Goal: Task Accomplishment & Management: Manage account settings

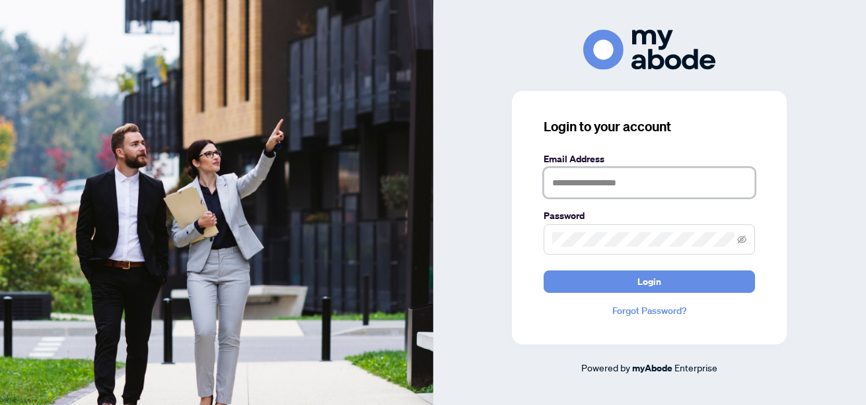
click at [651, 182] on input "text" at bounding box center [648, 183] width 211 height 30
type input "**********"
click at [543, 271] on button "Login" at bounding box center [648, 282] width 211 height 22
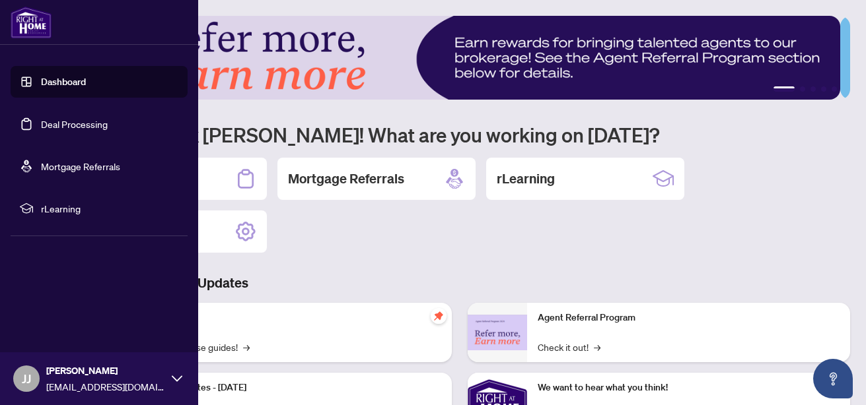
click at [41, 120] on link "Deal Processing" at bounding box center [74, 124] width 67 height 12
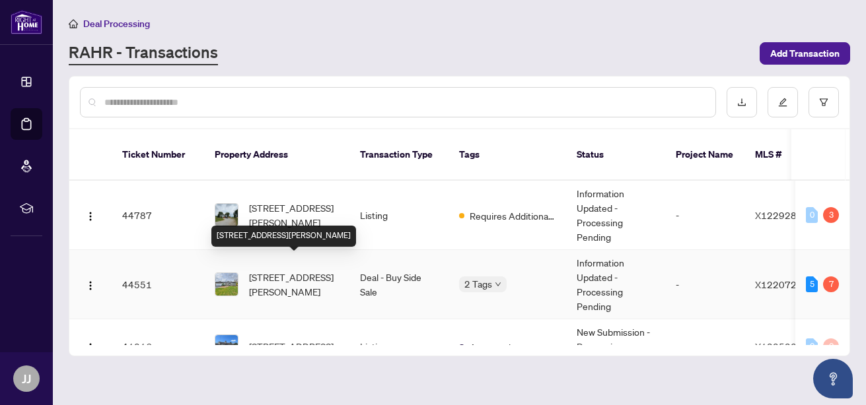
click at [314, 270] on span "[STREET_ADDRESS][PERSON_NAME]" at bounding box center [294, 284] width 90 height 29
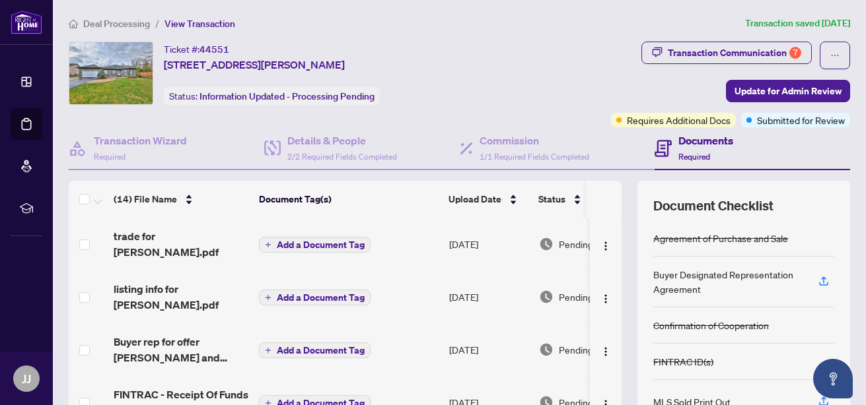
scroll to position [167, 0]
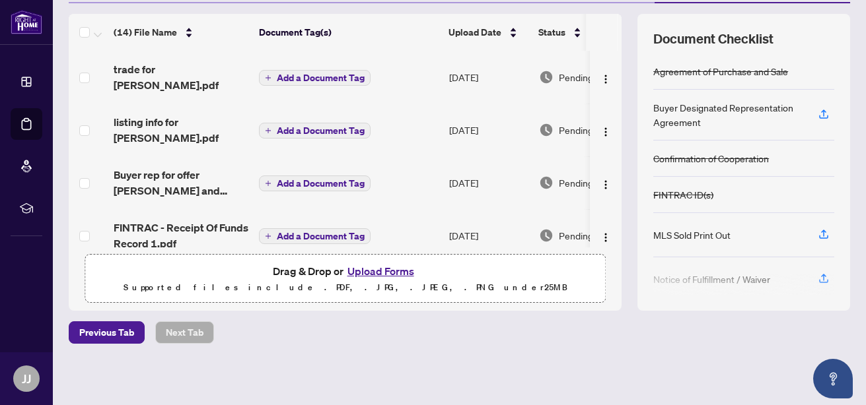
click at [400, 265] on button "Upload Forms" at bounding box center [380, 271] width 75 height 17
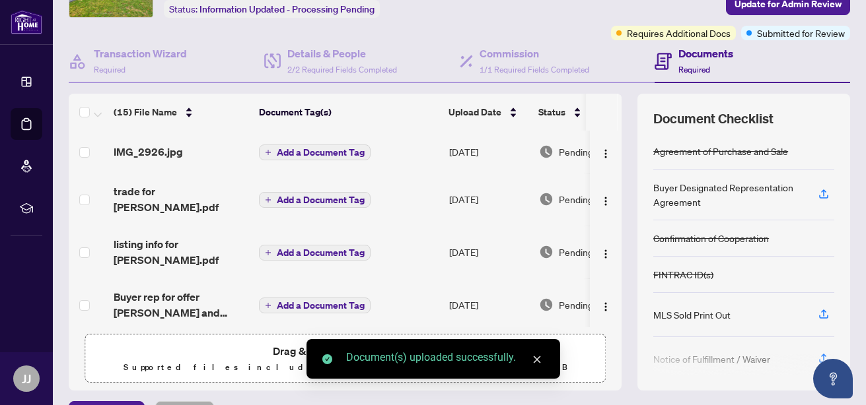
scroll to position [0, 0]
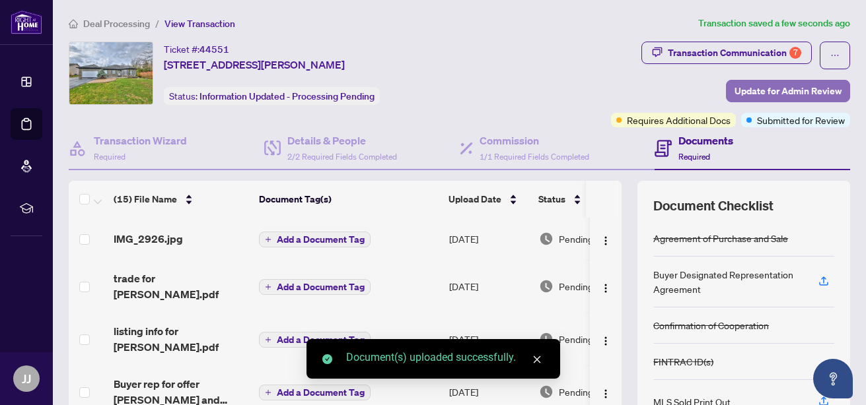
click at [778, 87] on span "Update for Admin Review" at bounding box center [787, 91] width 107 height 21
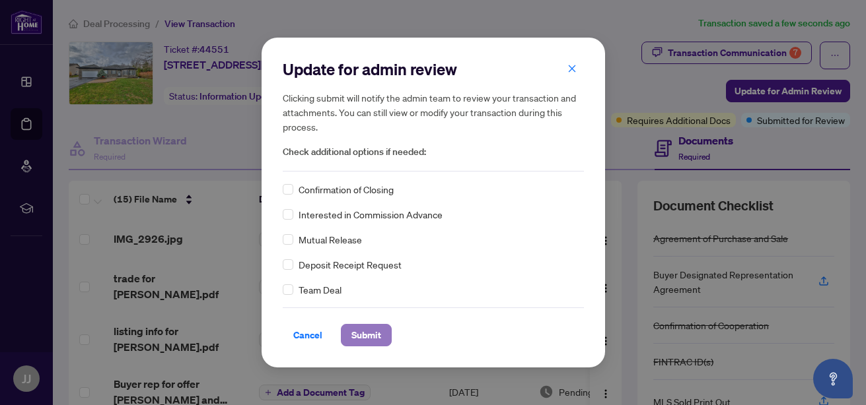
click at [364, 330] on span "Submit" at bounding box center [366, 335] width 30 height 21
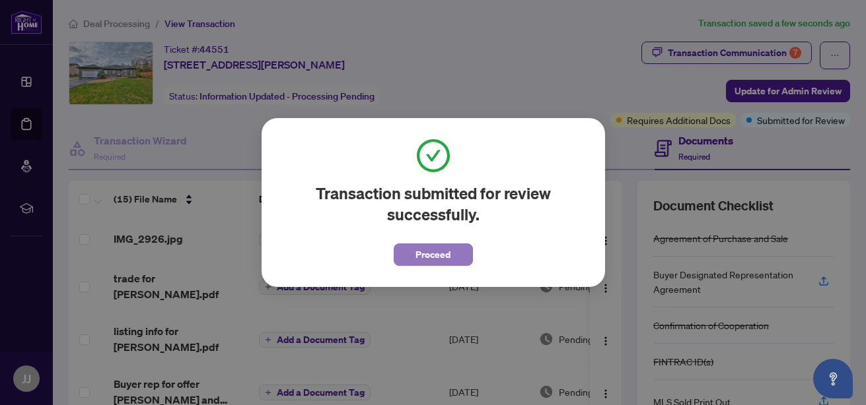
click at [450, 250] on button "Proceed" at bounding box center [432, 255] width 79 height 22
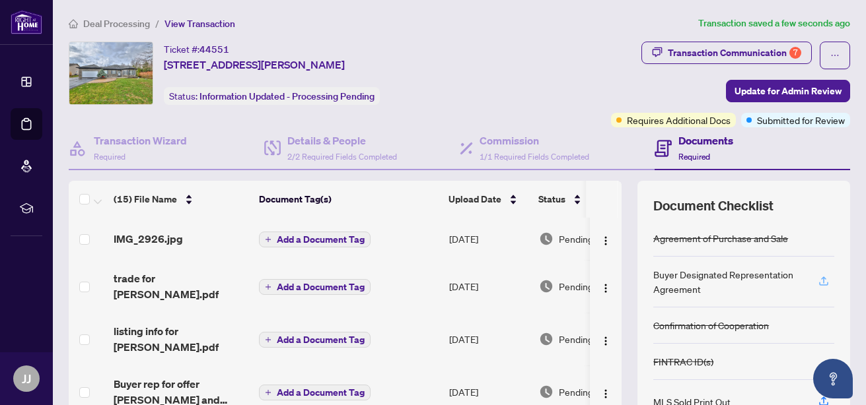
click at [817, 281] on icon "button" at bounding box center [823, 281] width 12 height 12
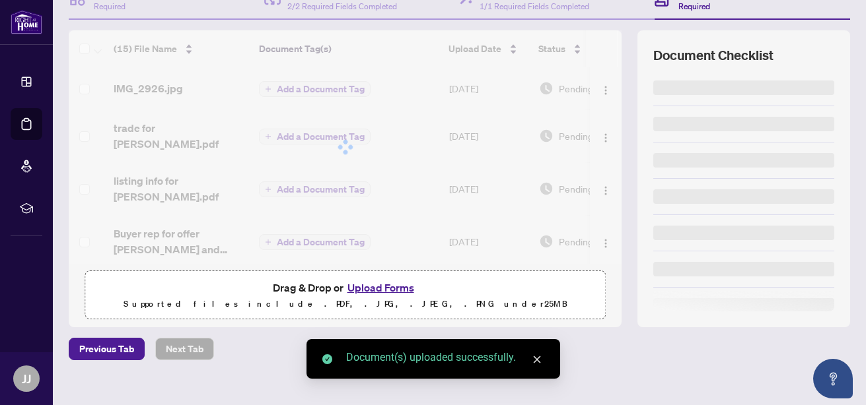
scroll to position [167, 0]
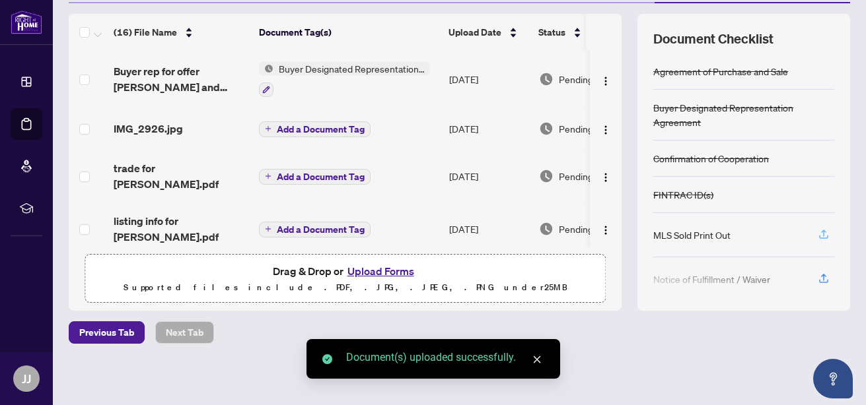
click at [821, 230] on icon "button" at bounding box center [823, 233] width 5 height 7
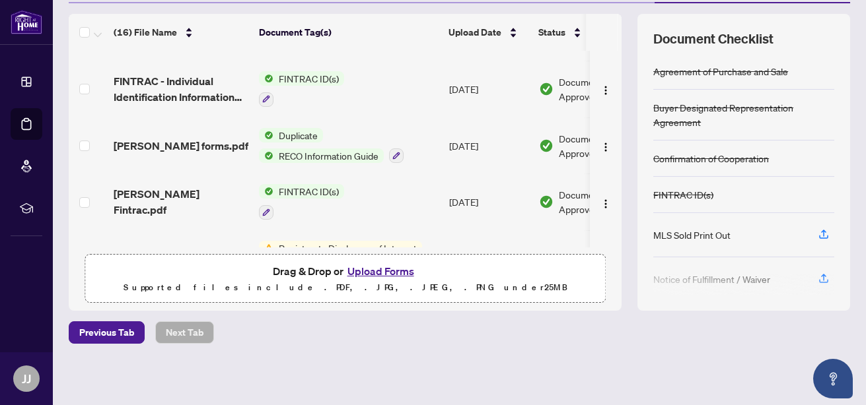
scroll to position [656, 0]
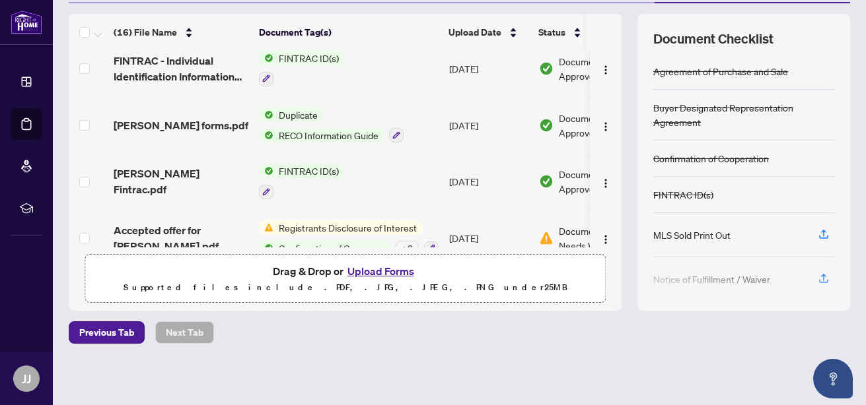
click at [397, 221] on span "Registrants Disclosure of Interest" at bounding box center [347, 228] width 149 height 15
click at [570, 224] on span "Document Needs Work" at bounding box center [593, 238] width 69 height 29
